Goal: Information Seeking & Learning: Learn about a topic

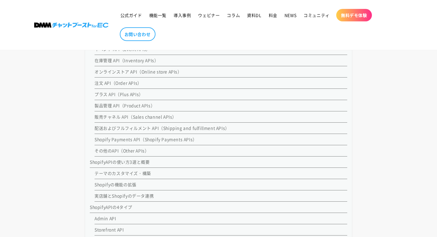
scroll to position [612, 0]
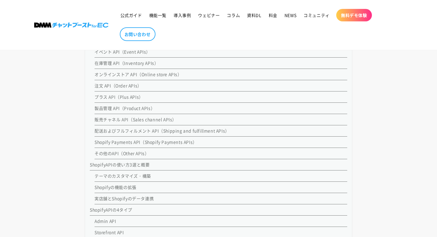
click at [116, 97] on link "プラス API（Plus APIs）" at bounding box center [118, 97] width 49 height 6
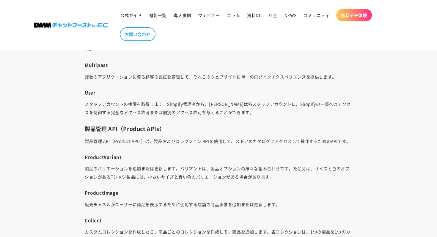
scroll to position [2580, 0]
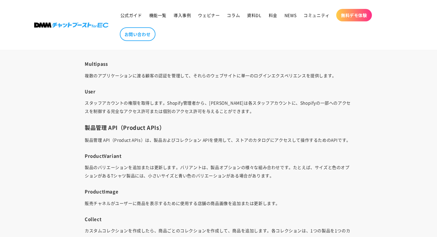
click at [169, 111] on p "スタッフアカウントの権限を取得します。Shopify管理者から、[PERSON_NAME]は各スタッフアカウントに、Shopifyの一部へのアクセスを制御する…" at bounding box center [218, 107] width 267 height 17
click at [167, 114] on p "スタッフアカウントの権限を取得します。Shopify管理者から、[PERSON_NAME]は各スタッフアカウントに、Shopifyの一部へのアクセスを制御する…" at bounding box center [218, 107] width 267 height 17
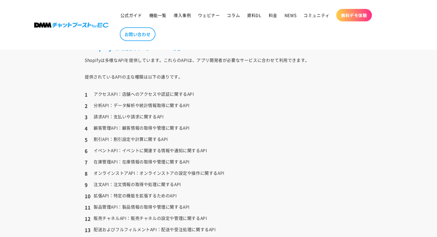
scroll to position [940, 0]
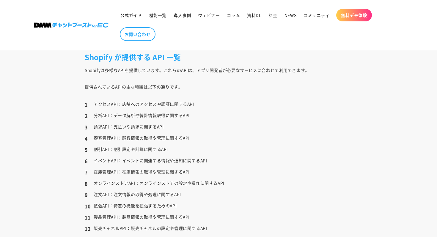
click at [165, 107] on li "アクセスAPI：店舗へのアクセスや認証に関するAPI" at bounding box center [218, 104] width 267 height 8
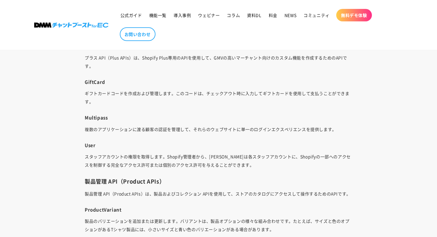
click at [151, 129] on p "複数のアプリケーションに渡る顧客の認証を管理して、それらのウェブサイトに単一のログインエクスペリエンスを提供します。" at bounding box center [218, 129] width 267 height 8
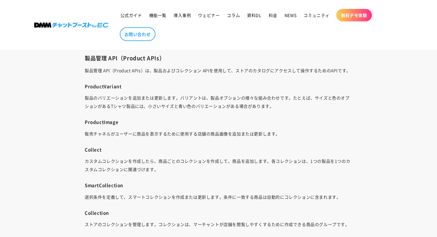
scroll to position [2656, 0]
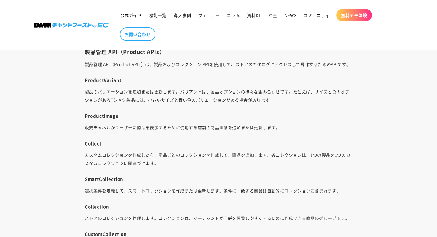
click at [109, 130] on p "販売チャネルがユーザーに商品を表示するために使用する店舗の商品画像を追加または更新します。" at bounding box center [218, 127] width 267 height 8
click at [96, 143] on h4 "Collect" at bounding box center [218, 143] width 267 height 6
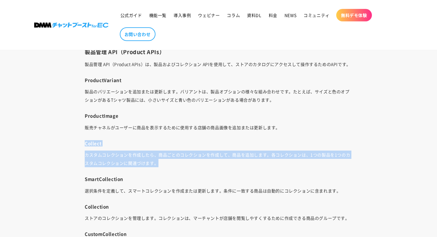
drag, startPoint x: 85, startPoint y: 144, endPoint x: 161, endPoint y: 164, distance: 79.1
click at [161, 164] on p "カスタムコレクションを作成したら、商品ごとのコレクションを作成して、商品を追加します。各コレクションは、1つの製品を1つのカスタムコレクションに関連づけます。" at bounding box center [218, 159] width 267 height 17
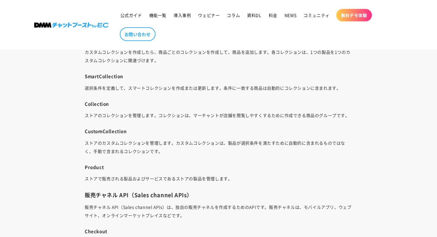
scroll to position [2761, 0]
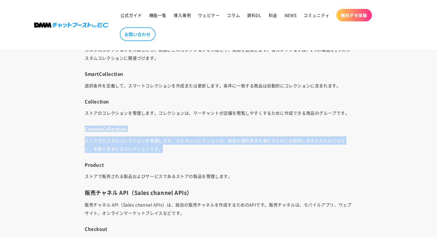
drag, startPoint x: 85, startPoint y: 128, endPoint x: 162, endPoint y: 147, distance: 79.2
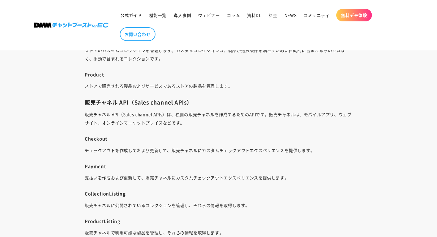
scroll to position [2853, 0]
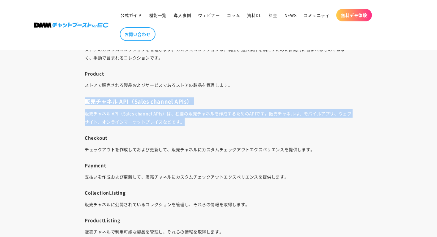
drag, startPoint x: 86, startPoint y: 102, endPoint x: 185, endPoint y: 123, distance: 102.1
click at [185, 123] on p "販売チャネル API（Sales channel APIs）は、独自の販売チャネルを作成するためのAPIです。販売チャネルは、モバイルアプリ、ウェブサイト、オ…" at bounding box center [218, 117] width 267 height 17
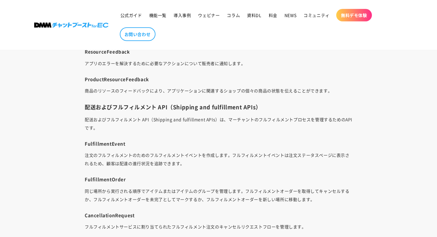
scroll to position [3057, 0]
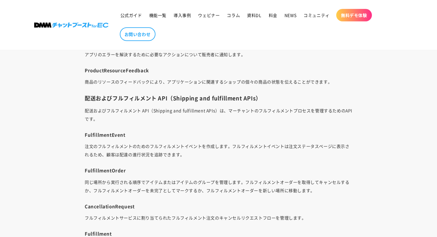
click at [127, 149] on p "注文のフルフィルメントのためのフルフィルメントイベントを作成します。フルフィルメントイベントは注文ステータスページに表示されるため、顧客は配達の進行状況を追跡…" at bounding box center [218, 150] width 267 height 17
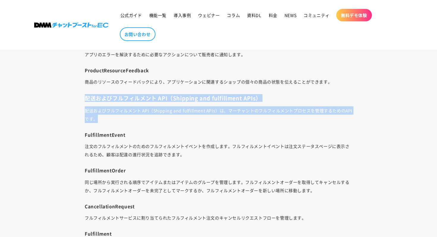
drag, startPoint x: 86, startPoint y: 99, endPoint x: 100, endPoint y: 116, distance: 22.1
click at [100, 116] on div "Shopify APIの使い方をご存知でしょうか。 数あるECプラットフォームの中でも、カスタマイズの自由度が高く、 思い通りのストアを作成することが出来ると…" at bounding box center [218, 232] width 297 height 5828
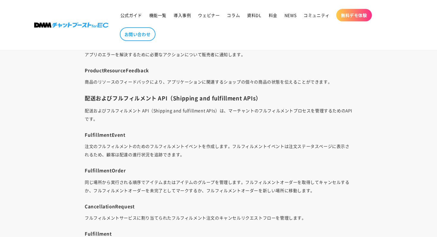
click at [107, 117] on p "配送およびフルフィルメント API（Shipping and fulfillment APIs）は、マーチャントのフルフィルメントプロセスを管理するためのAP…" at bounding box center [218, 114] width 267 height 17
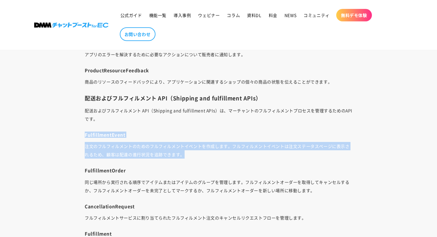
drag, startPoint x: 192, startPoint y: 156, endPoint x: 84, endPoint y: 134, distance: 110.6
click at [84, 134] on div "Shopify APIの使い方をご存知でしょうか。 数あるECプラットフォームの中でも、カスタマイズの自由度が高く、 思い通りのストアを作成することが出来ると…" at bounding box center [218, 232] width 297 height 5828
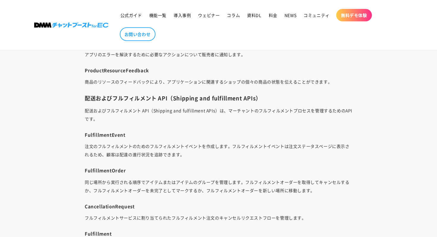
click at [132, 116] on p "配送およびフルフィルメント API（Shipping and fulfillment APIs）は、マーチャントのフルフィルメントプロセスを管理するためのAP…" at bounding box center [218, 114] width 267 height 17
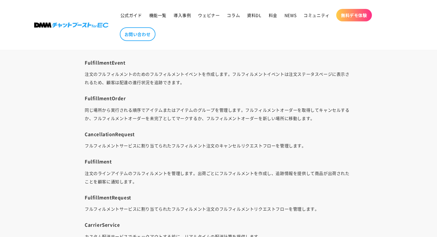
click at [132, 116] on p "同じ場所から実行される順序でアイテムまたはアイテムのグループを管理します。フルフィルメントオーダーを取得してキャンセルするか、フルフィルメントオーダーを未完了…" at bounding box center [218, 114] width 267 height 17
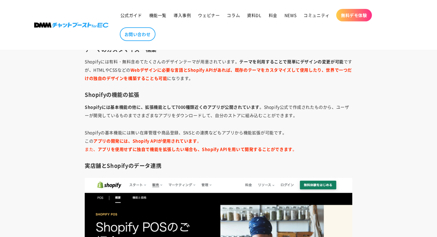
scroll to position [3912, 0]
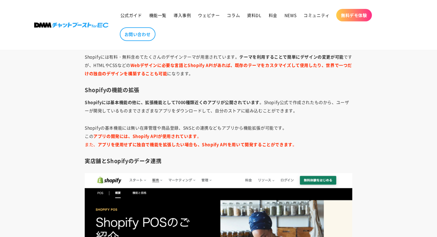
click at [133, 113] on p "Shopifyには基本機能の他に、拡張機能として7000種類近くのアプリが公開されています 。Shopify公式で作成されたものから、ユーザーが開発しているも…" at bounding box center [218, 106] width 267 height 17
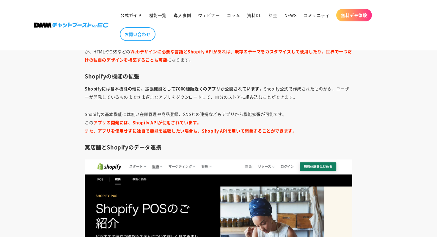
scroll to position [3926, 0]
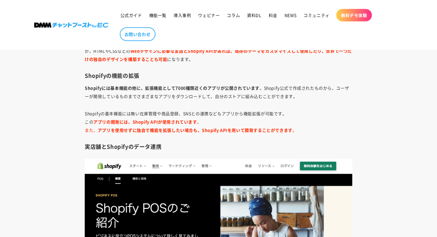
click at [138, 120] on b "アプリの開発には、Shopify APIが使用されています" at bounding box center [144, 122] width 103 height 6
click at [154, 121] on b "アプリの開発には、Shopify APIが使用されています" at bounding box center [144, 122] width 103 height 6
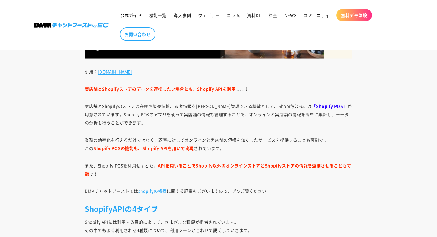
scroll to position [4157, 0]
